Goal: Book appointment/travel/reservation

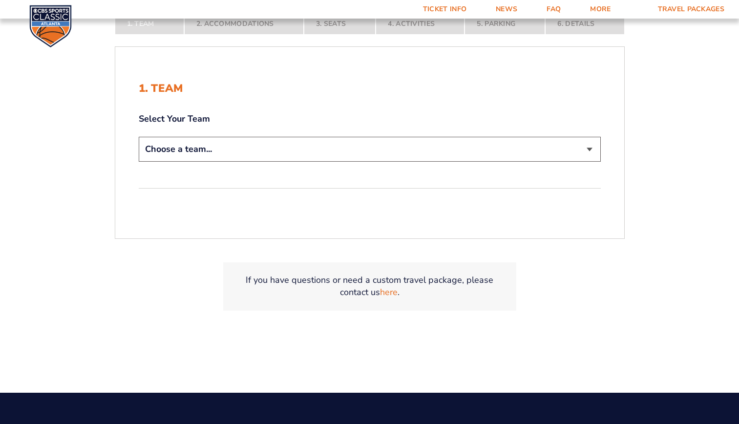
scroll to position [244, 0]
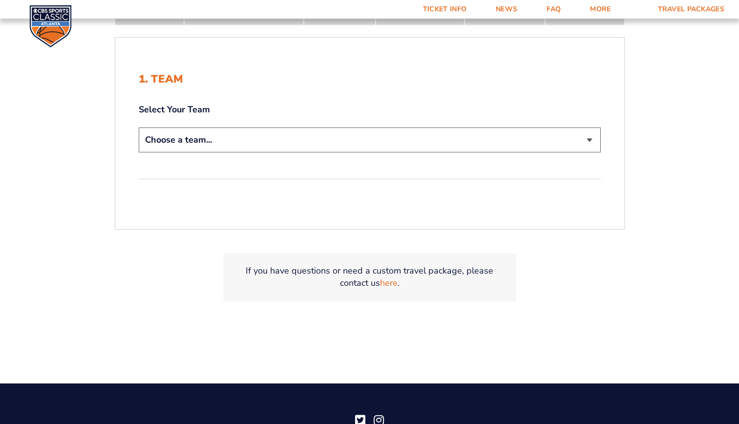
click at [214, 139] on select "Choose a team... [US_STATE] Wildcats [US_STATE] State Buckeyes [US_STATE] Tar H…" at bounding box center [370, 140] width 462 height 25
select select "12956"
click at [139, 128] on select "Choose a team... [US_STATE] Wildcats [US_STATE] State Buckeyes [US_STATE] Tar H…" at bounding box center [370, 140] width 462 height 25
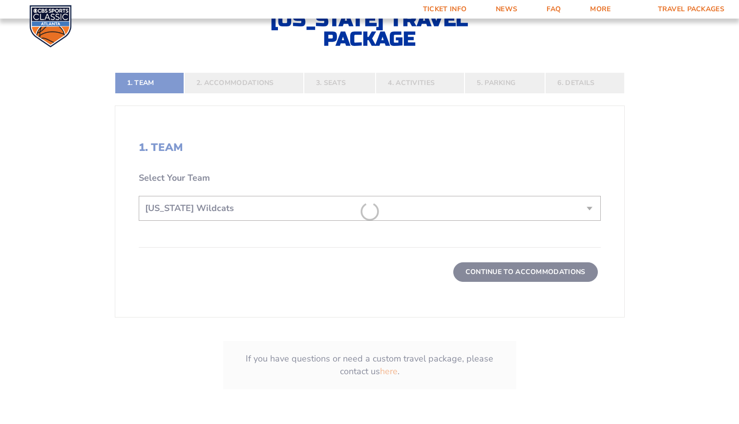
scroll to position [313, 0]
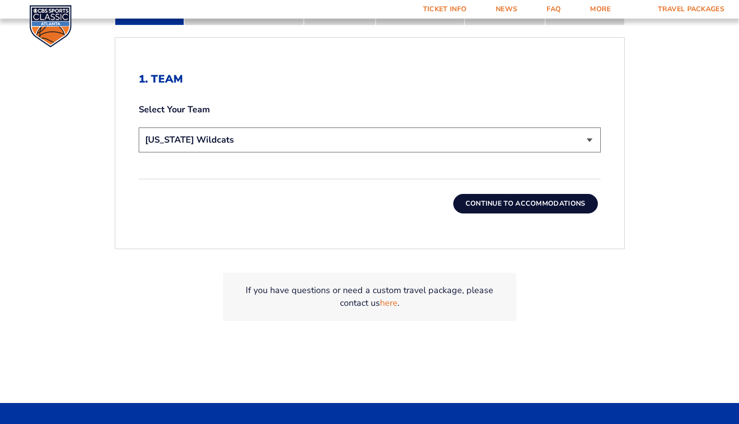
click at [554, 199] on button "Continue To Accommodations" at bounding box center [525, 204] width 145 height 20
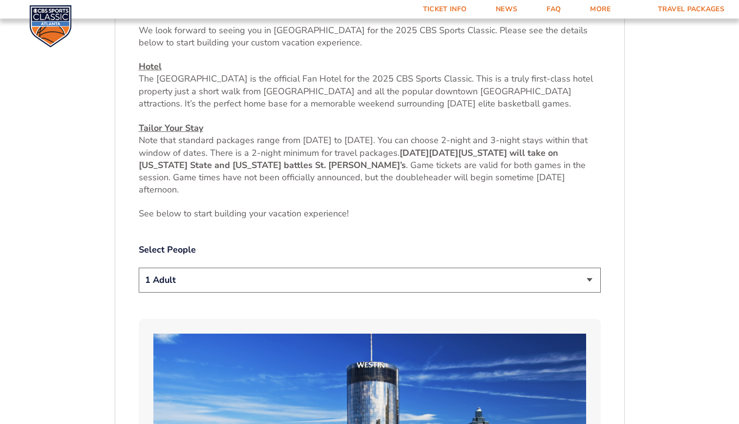
scroll to position [493, 0]
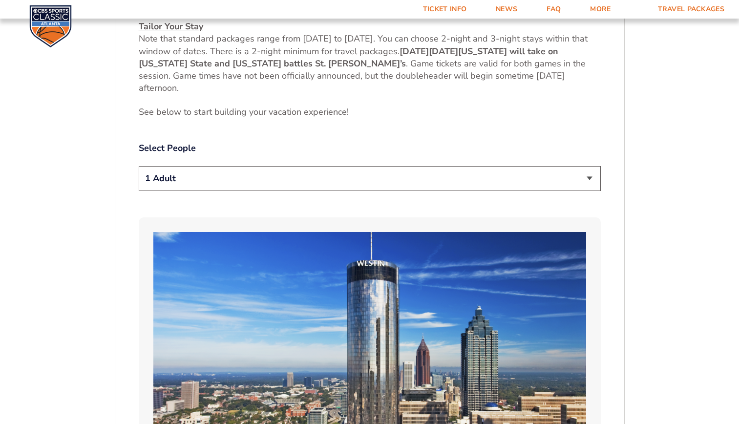
click at [251, 180] on select "1 Adult 2 Adults 3 Adults 4 Adults 2 Adults + 1 Child 2 Adults + 2 Children 2 A…" at bounding box center [370, 178] width 462 height 25
select select "2 Adults"
click at [139, 166] on select "1 Adult 2 Adults 3 Adults 4 Adults 2 Adults + 1 Child 2 Adults + 2 Children 2 A…" at bounding box center [370, 178] width 462 height 25
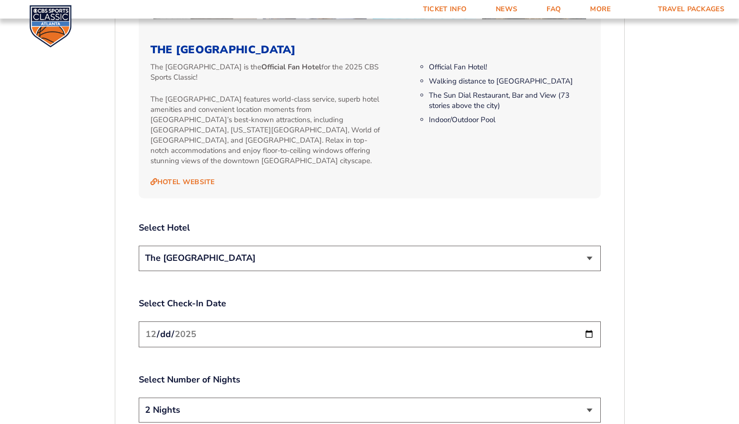
scroll to position [1075, 0]
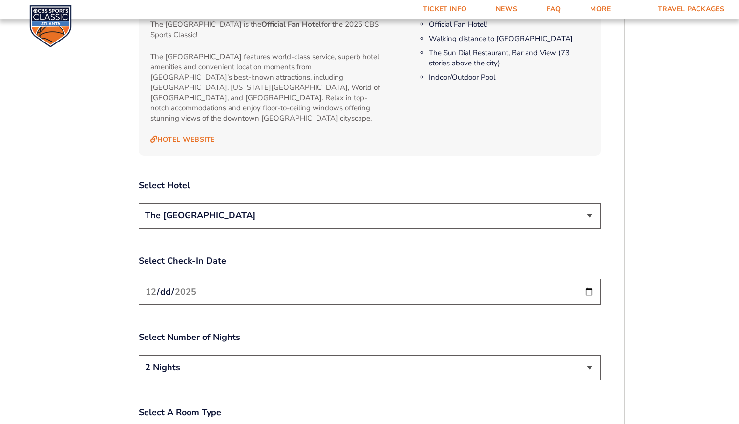
click at [464, 279] on input "[DATE]" at bounding box center [370, 292] width 462 height 26
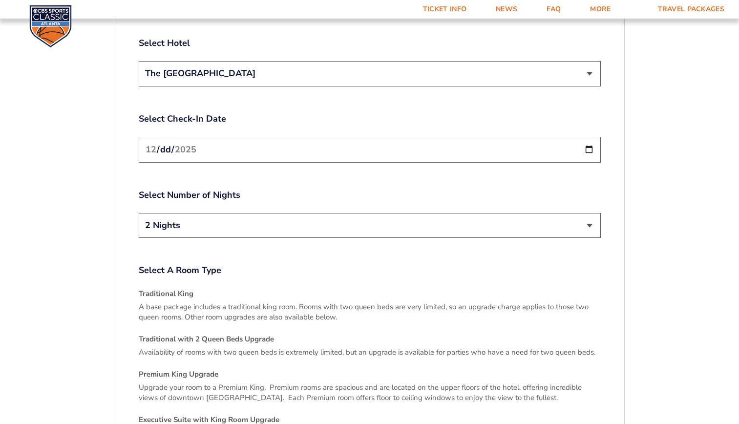
scroll to position [1221, 0]
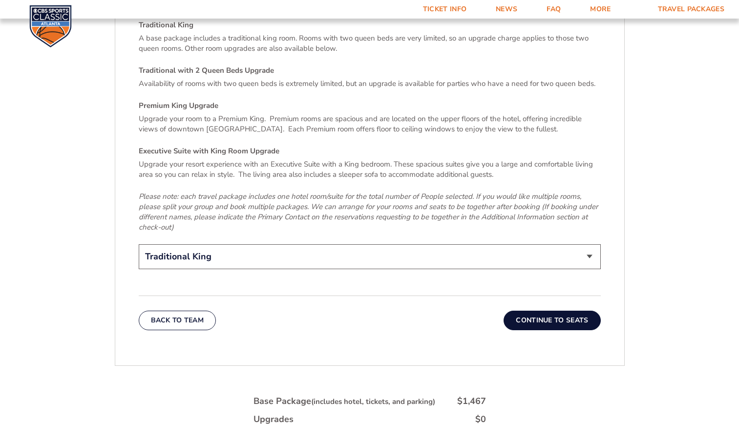
scroll to position [1514, 0]
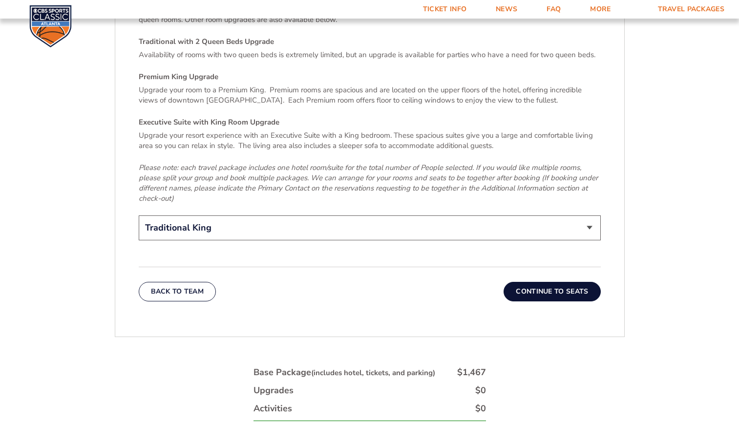
click at [243, 219] on select "Traditional King Traditional with 2 Queen Beds Upgrade (+$45 per night) Premium…" at bounding box center [370, 227] width 462 height 25
select select "Traditional with 2 Queen Beds Upgrade"
click at [139, 215] on select "Traditional King Traditional with 2 Queen Beds Upgrade (+$45 per night) Premium…" at bounding box center [370, 227] width 462 height 25
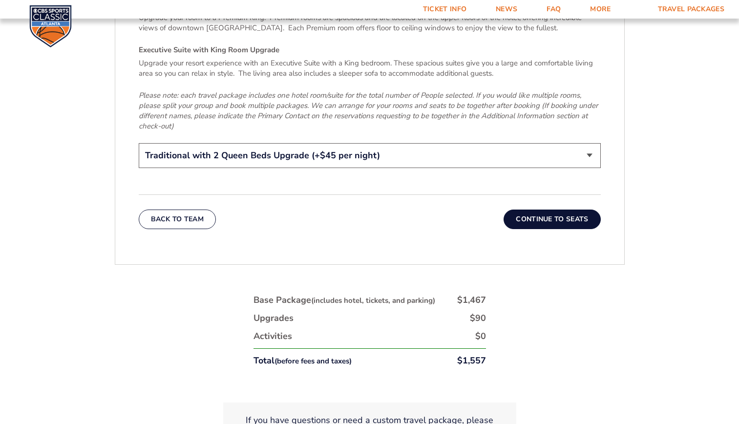
scroll to position [1612, 0]
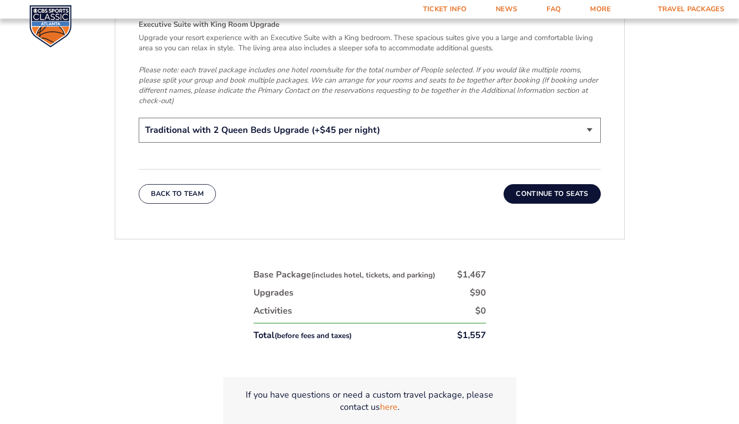
click at [555, 184] on button "Continue To Seats" at bounding box center [552, 194] width 97 height 20
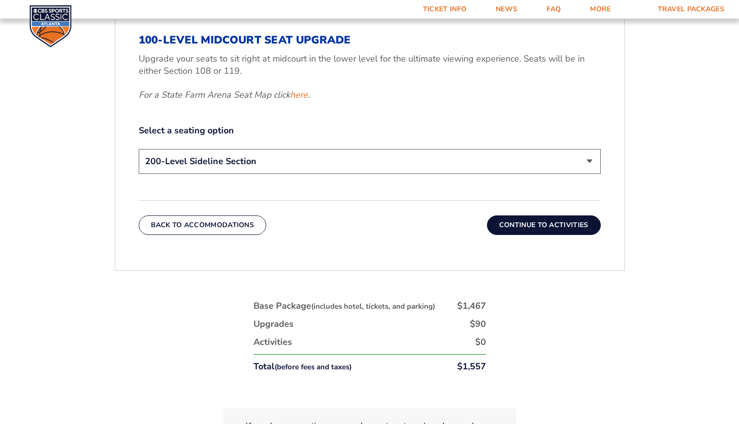
scroll to position [493, 0]
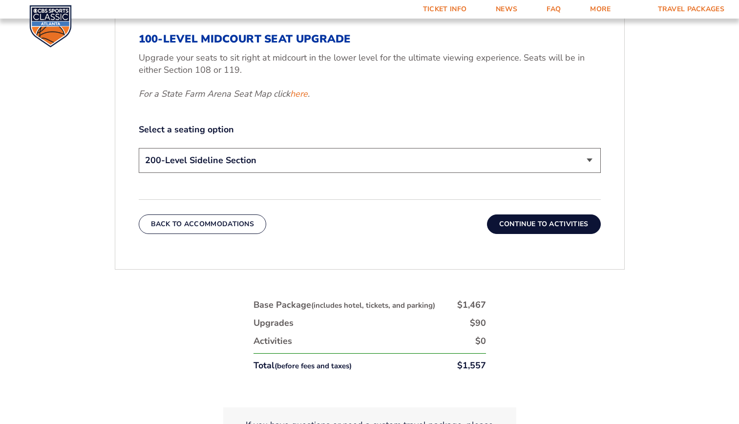
click at [250, 161] on select "200-Level Sideline Section 100-Level Corner Seat Upgrade (+$120 per person) 100…" at bounding box center [370, 160] width 462 height 25
click at [535, 221] on button "Continue To Activities" at bounding box center [544, 224] width 114 height 20
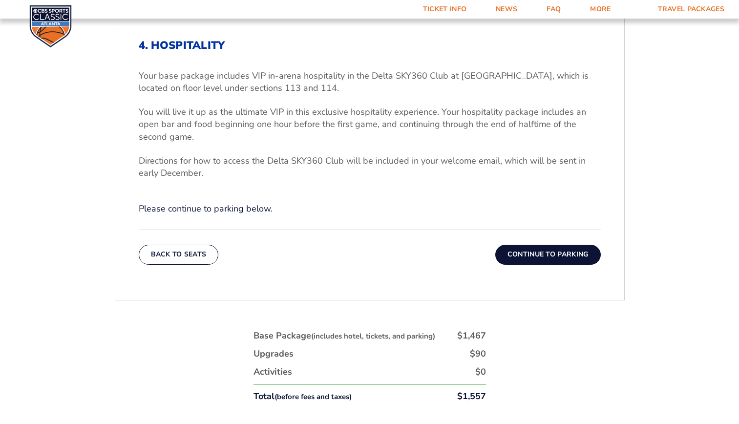
scroll to position [347, 0]
click at [555, 255] on button "Continue To Parking" at bounding box center [548, 254] width 106 height 20
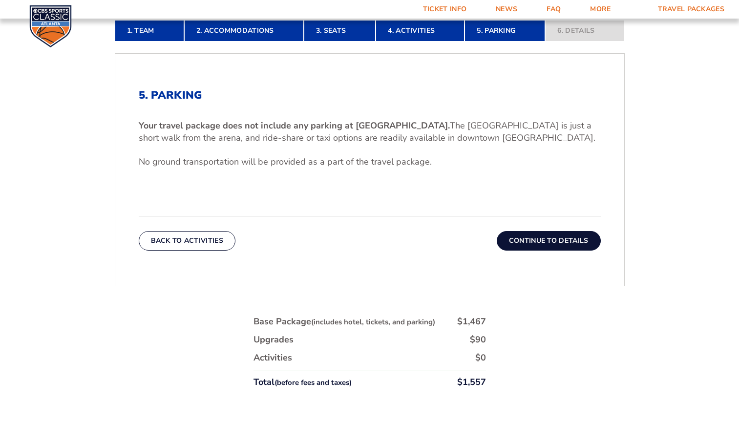
scroll to position [298, 0]
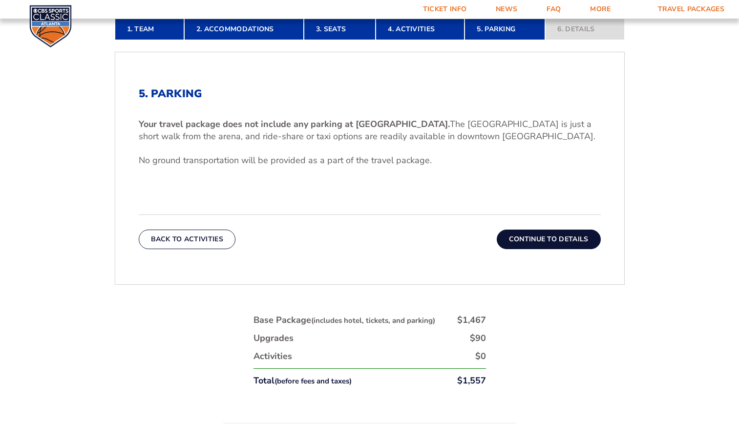
click at [547, 235] on button "Continue To Details" at bounding box center [549, 240] width 104 height 20
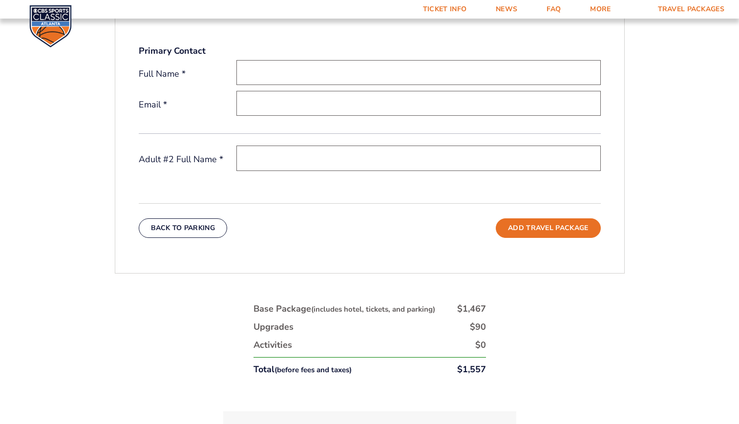
scroll to position [440, 0]
